Goal: Task Accomplishment & Management: Manage account settings

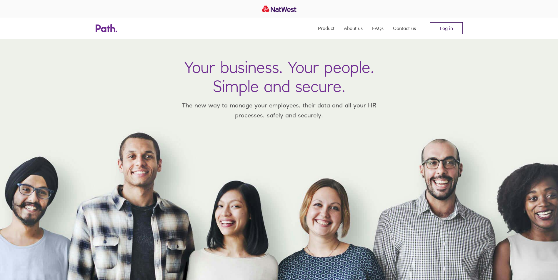
click at [437, 25] on link "Log in" at bounding box center [446, 28] width 33 height 12
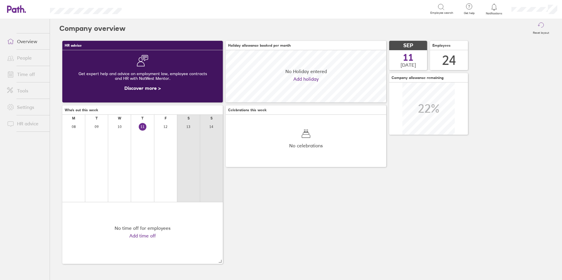
scroll to position [52, 161]
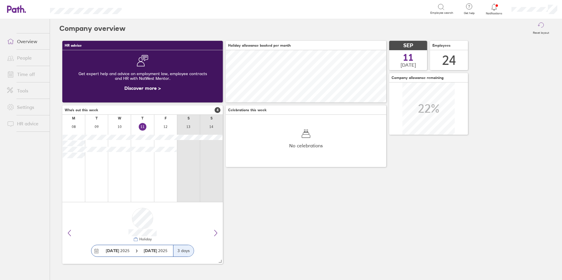
click at [27, 76] on link "Time off" at bounding box center [25, 75] width 47 height 12
